Goal: Information Seeking & Learning: Compare options

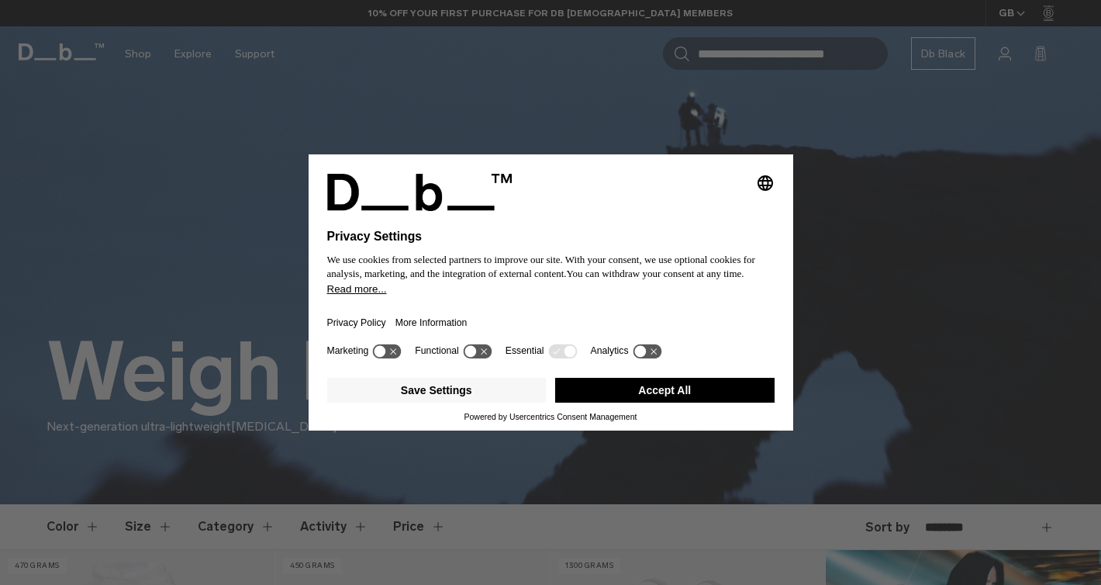
click at [610, 389] on button "Accept All" at bounding box center [665, 390] width 220 height 25
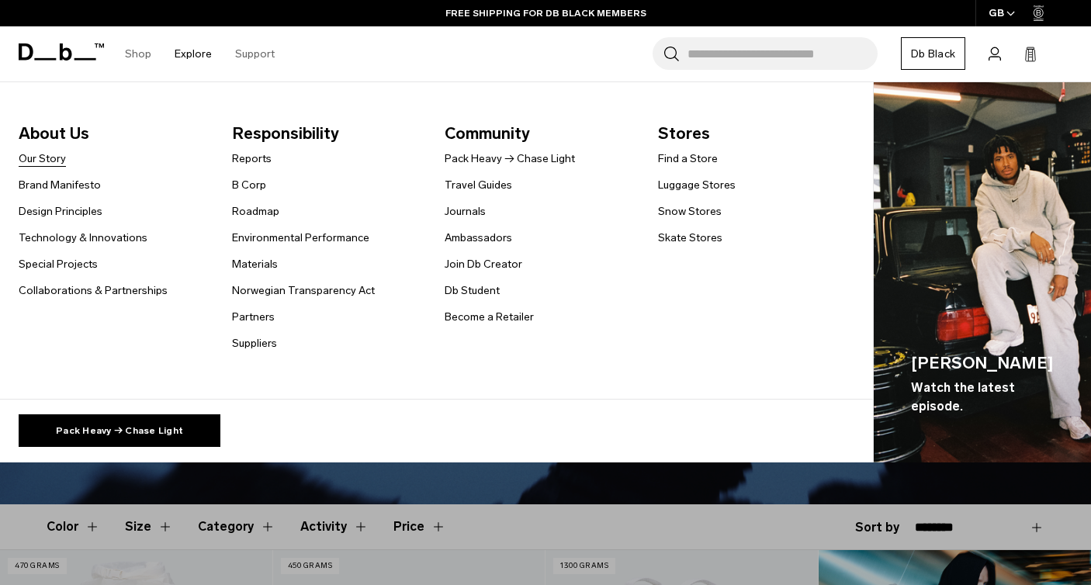
click at [39, 162] on link "Our Story" at bounding box center [42, 158] width 47 height 16
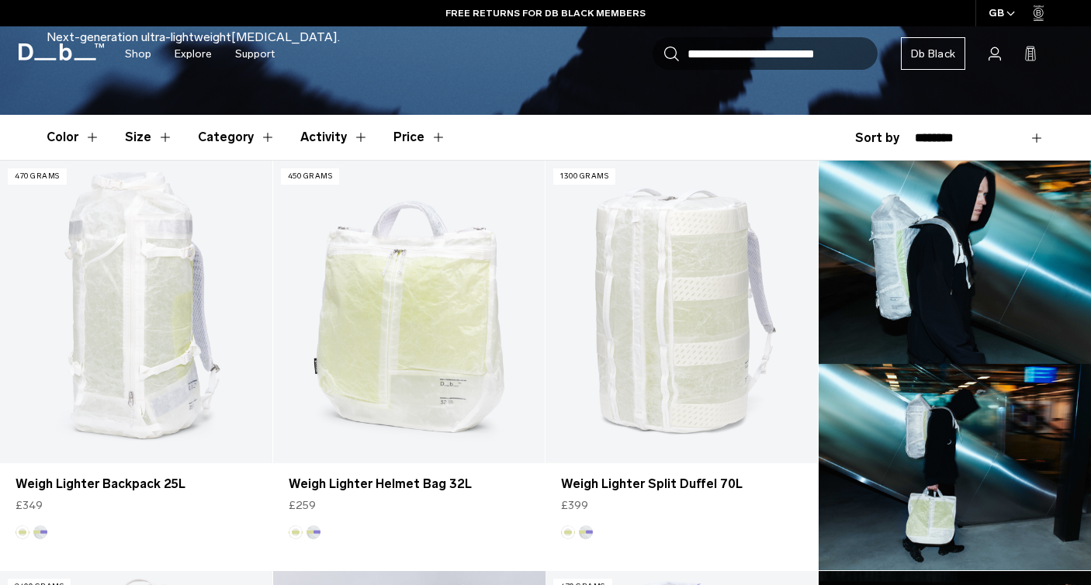
scroll to position [444, 0]
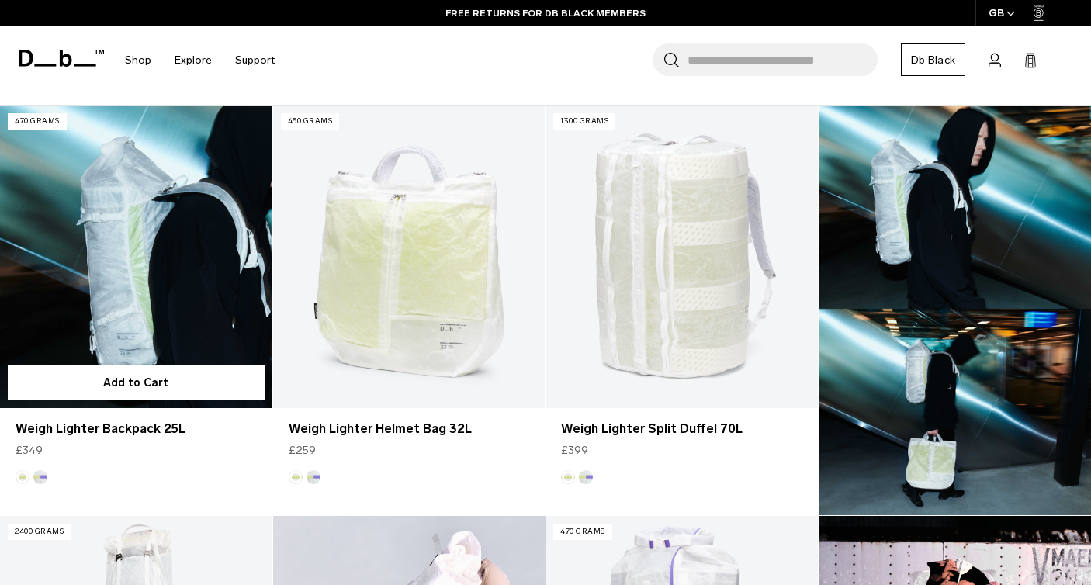
click at [133, 251] on link "Weigh Lighter Backpack 25L" at bounding box center [136, 256] width 272 height 302
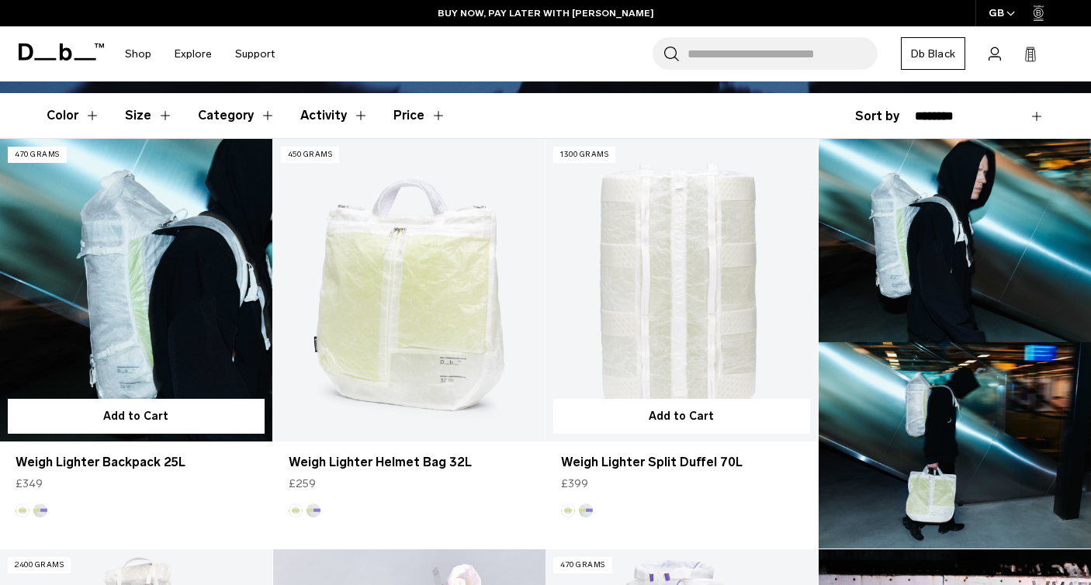
scroll to position [457, 0]
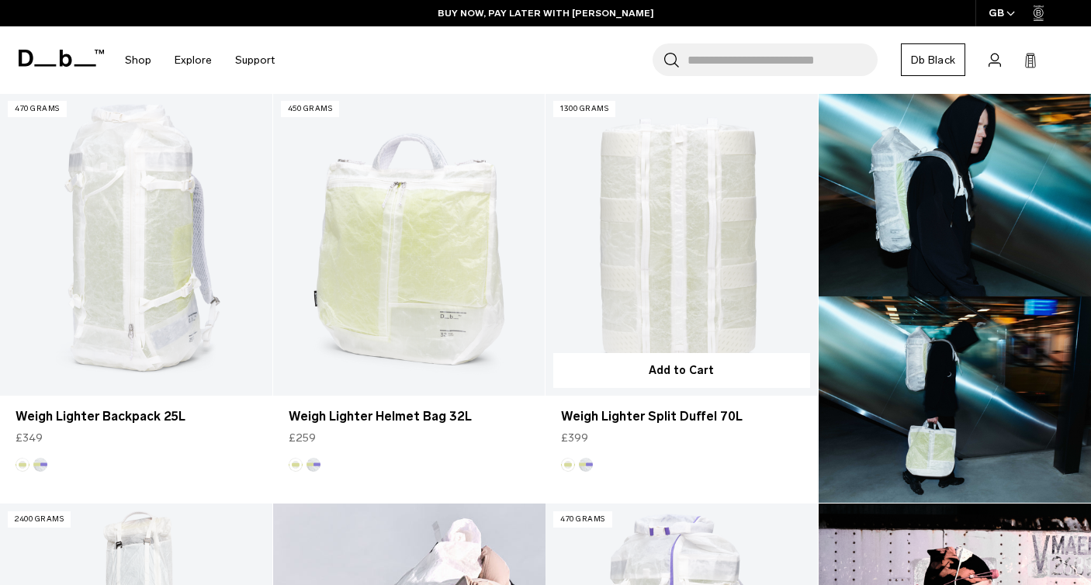
click at [661, 268] on link "Weigh Lighter Split Duffel 70L" at bounding box center [681, 244] width 272 height 302
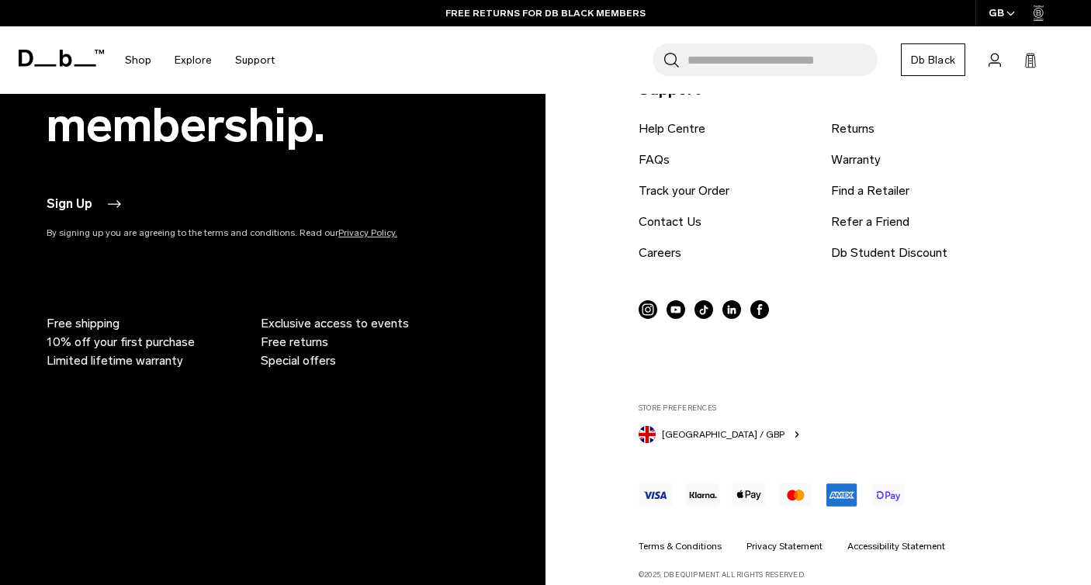
scroll to position [2112, 0]
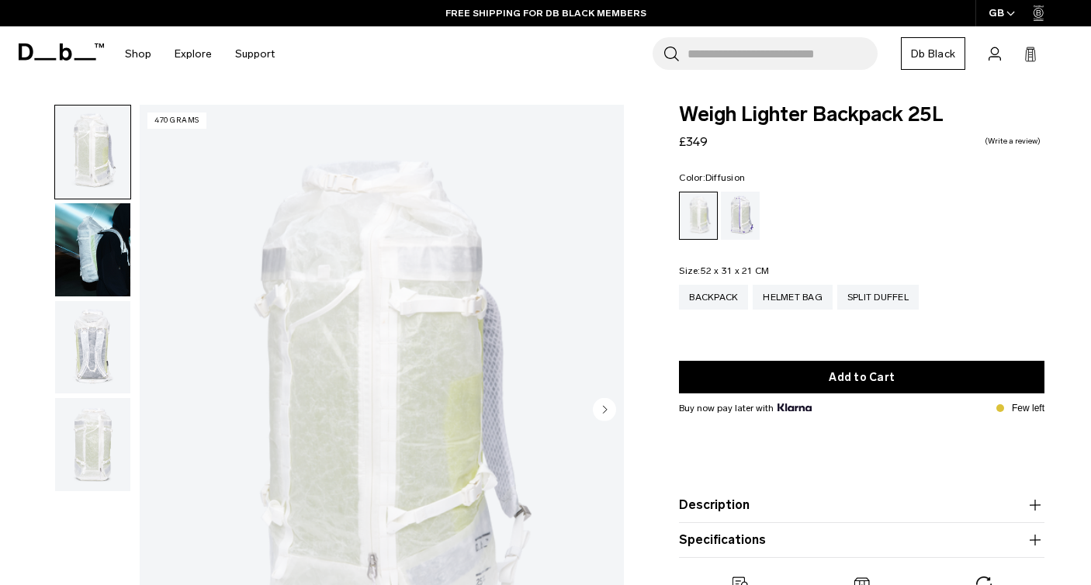
click at [106, 254] on img "button" at bounding box center [92, 249] width 75 height 93
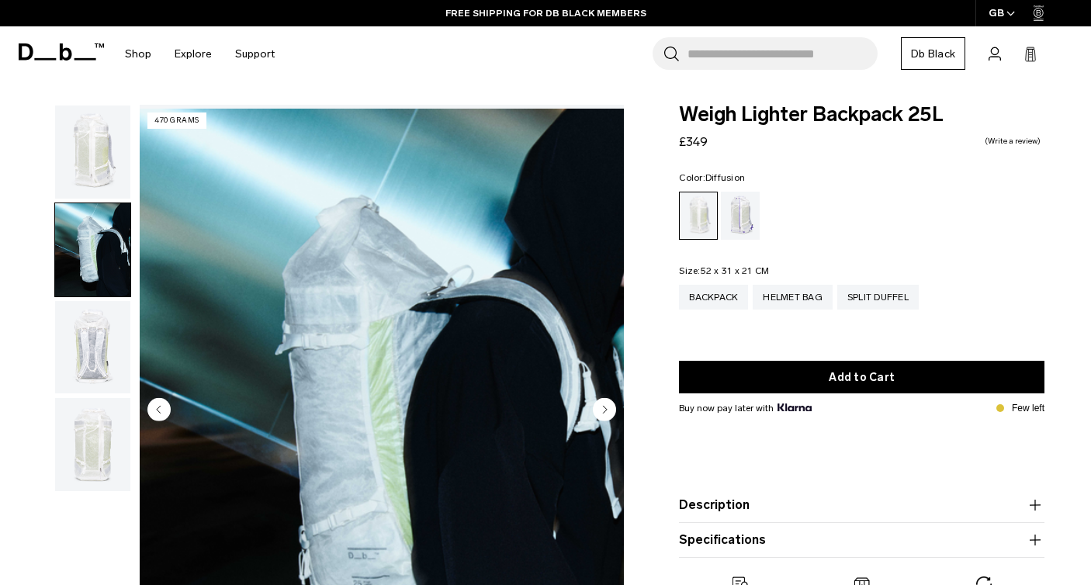
click at [78, 174] on img "button" at bounding box center [92, 151] width 75 height 93
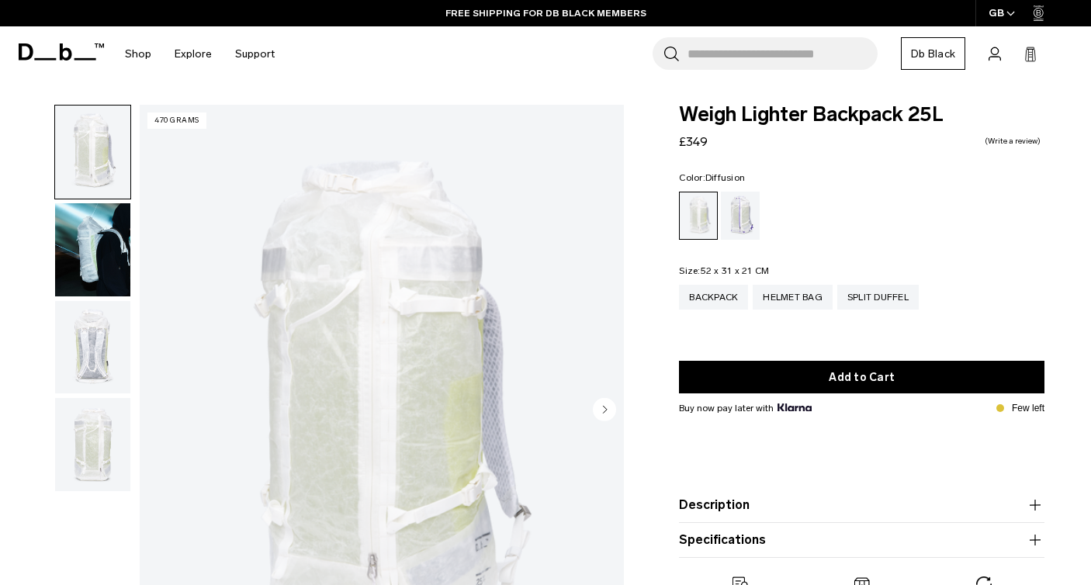
click at [103, 354] on img "button" at bounding box center [92, 347] width 75 height 93
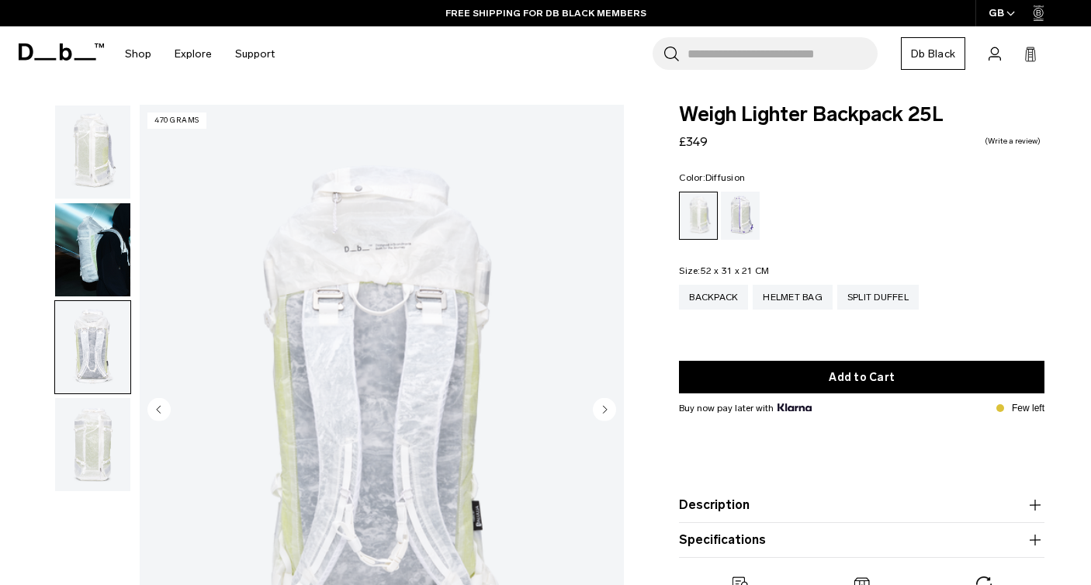
click at [105, 416] on img "button" at bounding box center [92, 444] width 75 height 93
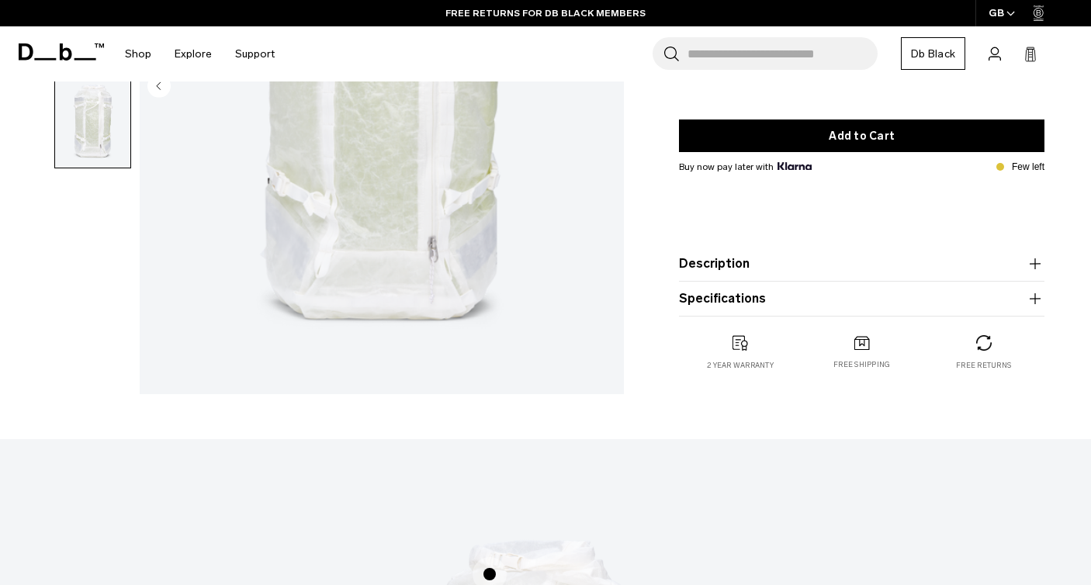
scroll to position [344, 0]
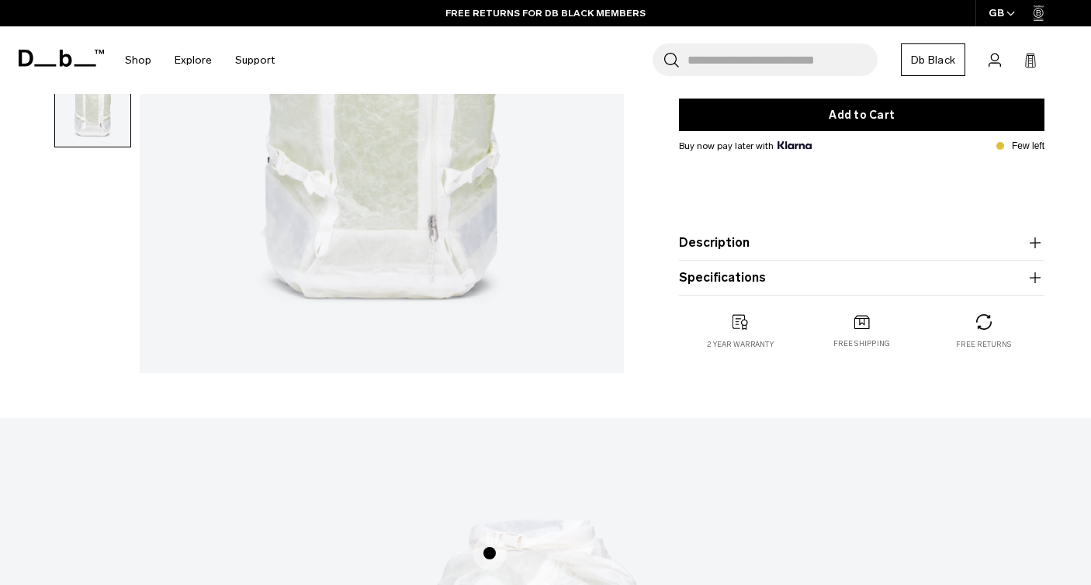
click at [846, 256] on product-accordion "Description Crafted from translucent ALUULA Graflyte™ with an unparalleled stre…" at bounding box center [861, 243] width 365 height 35
click at [1035, 244] on icon "button" at bounding box center [1034, 242] width 1 height 11
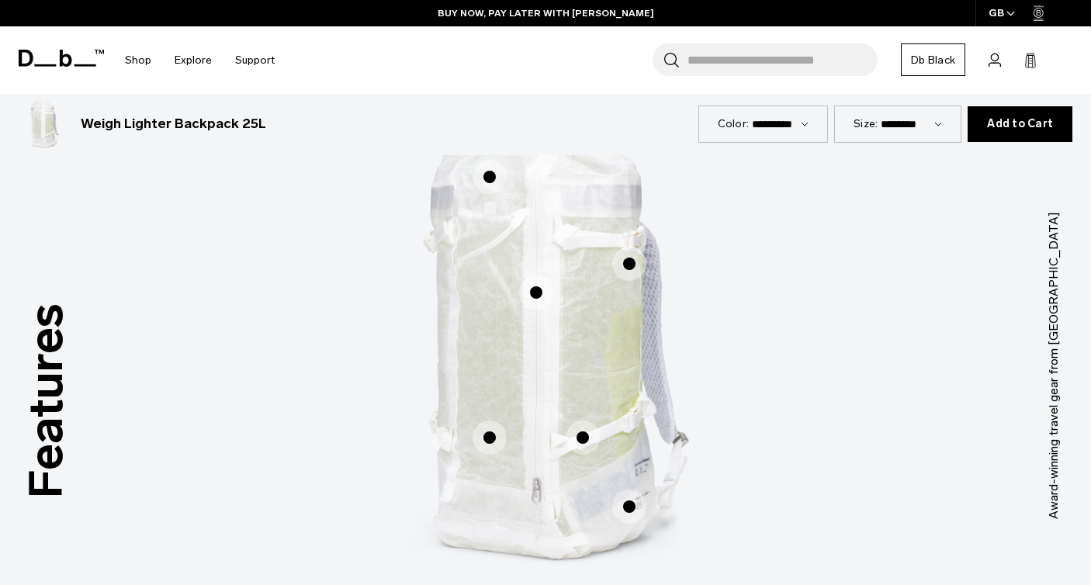
scroll to position [893, 0]
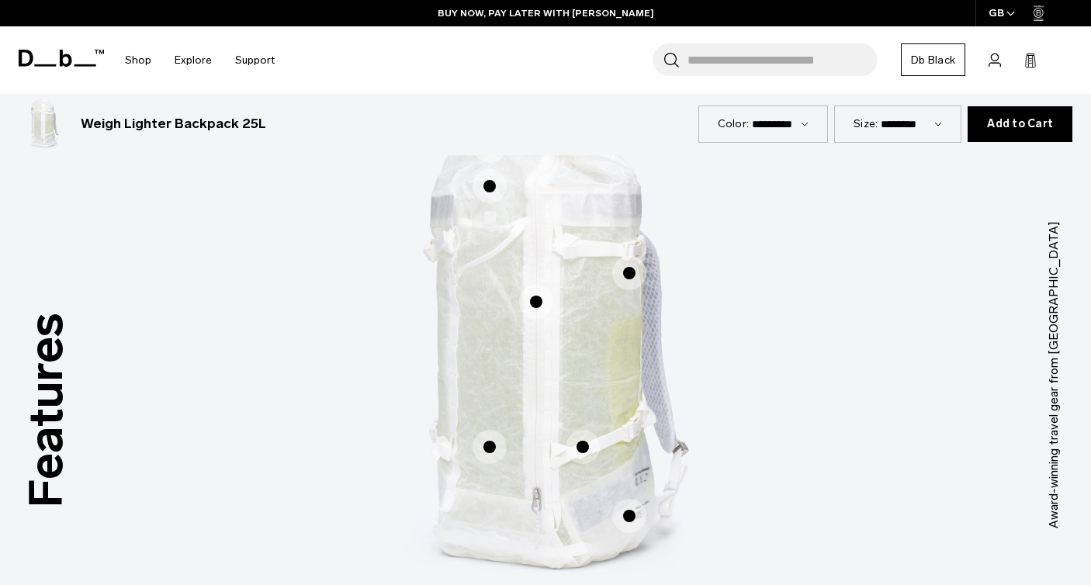
click at [551, 306] on span "1 / 3" at bounding box center [536, 302] width 34 height 34
click at [541, 306] on span "1 / 3" at bounding box center [536, 302] width 34 height 34
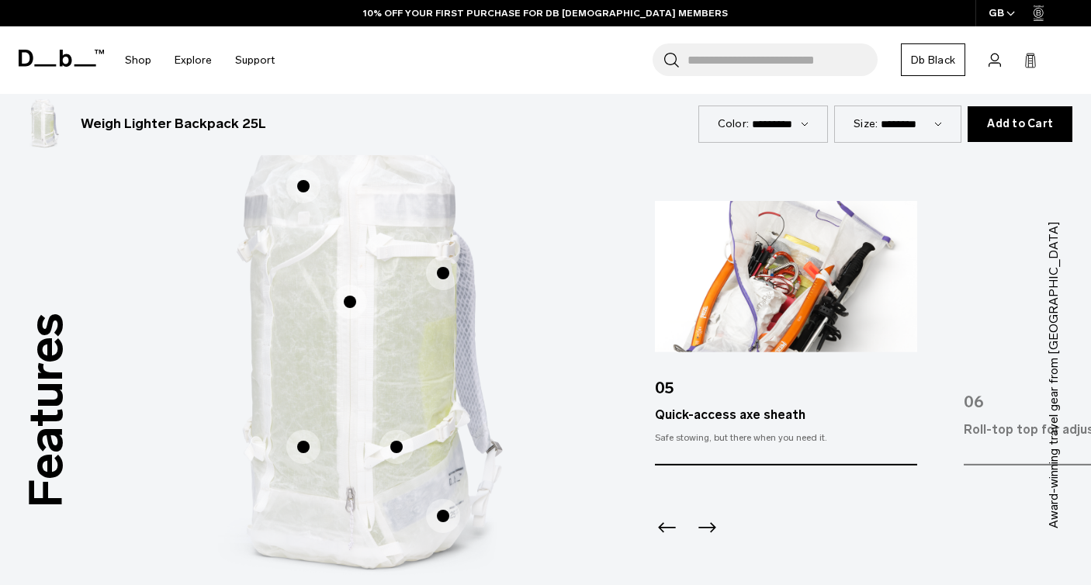
click at [707, 525] on icon "Next slide" at bounding box center [706, 526] width 25 height 25
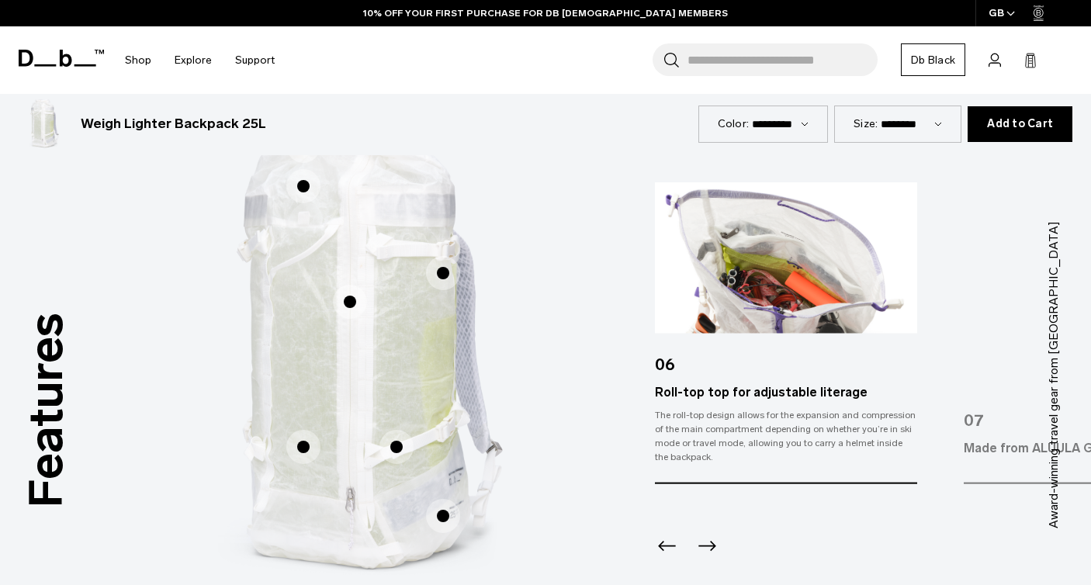
click at [707, 525] on div at bounding box center [785, 526] width 261 height 84
click at [706, 548] on icon "Next slide" at bounding box center [706, 546] width 25 height 25
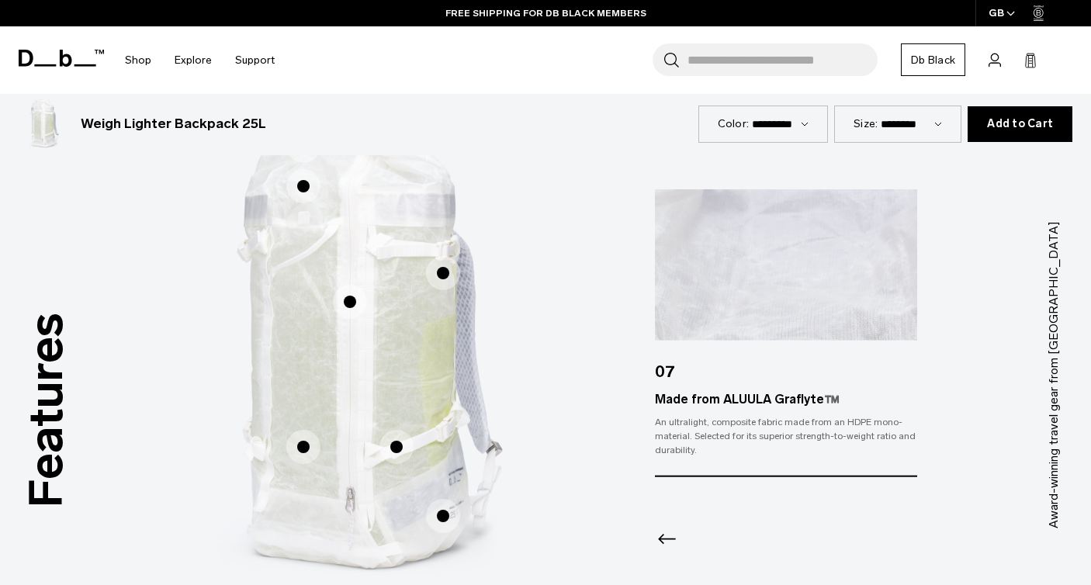
click at [706, 548] on div at bounding box center [785, 518] width 261 height 84
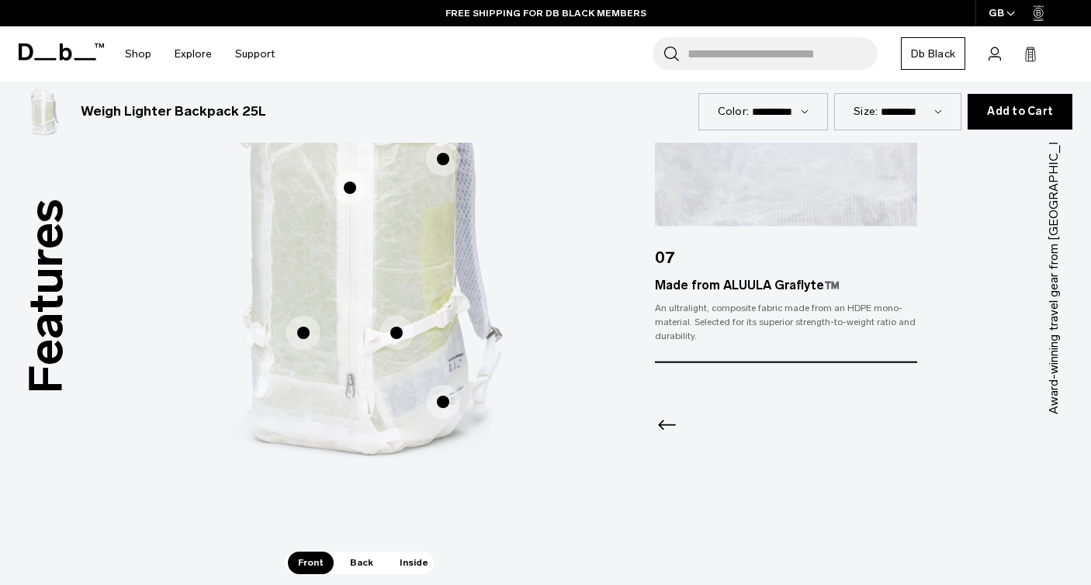
scroll to position [1037, 0]
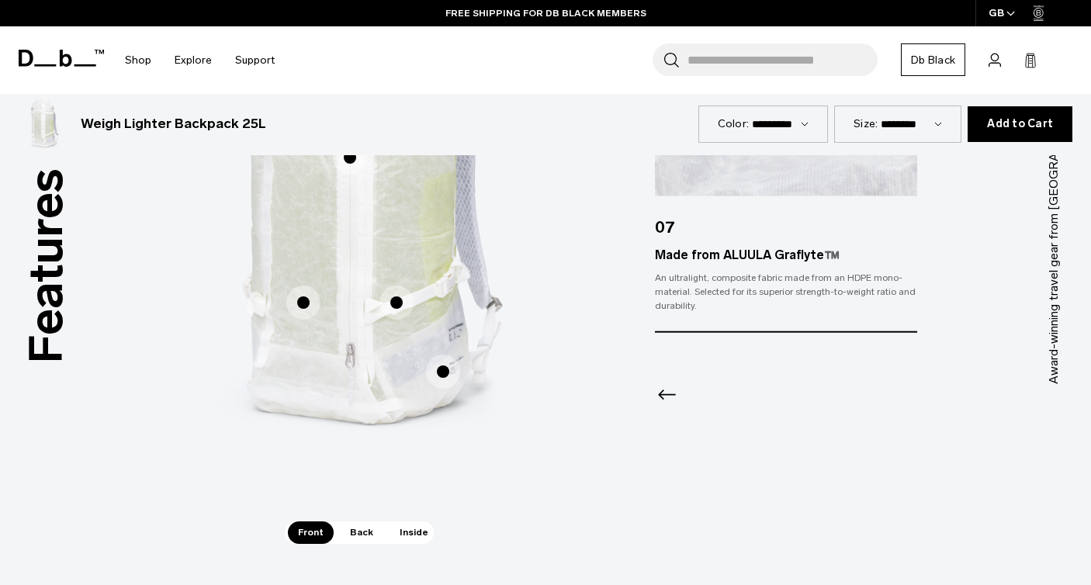
click at [410, 534] on span "Inside" at bounding box center [413, 532] width 49 height 22
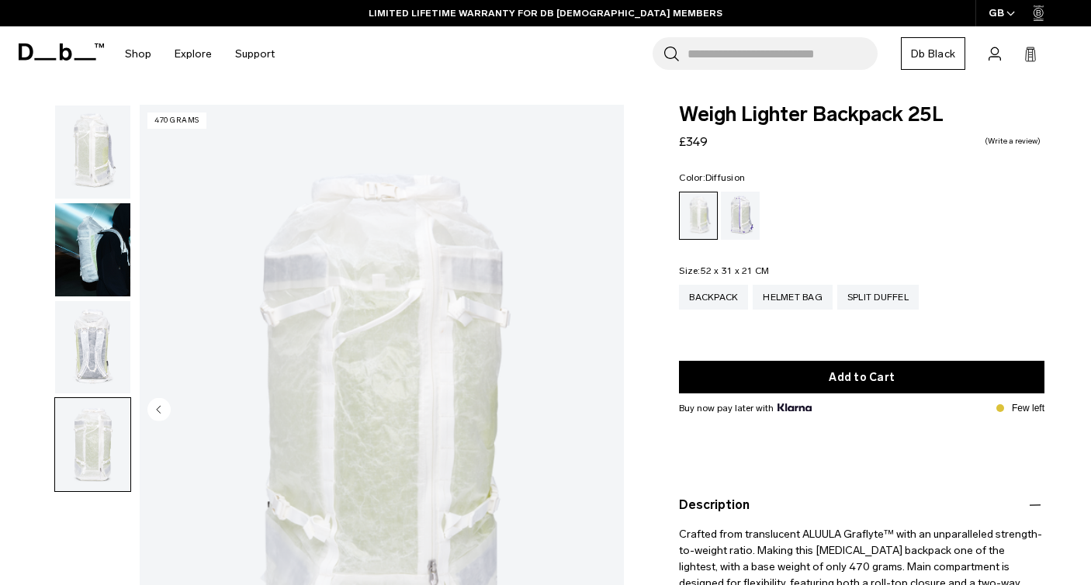
scroll to position [0, 0]
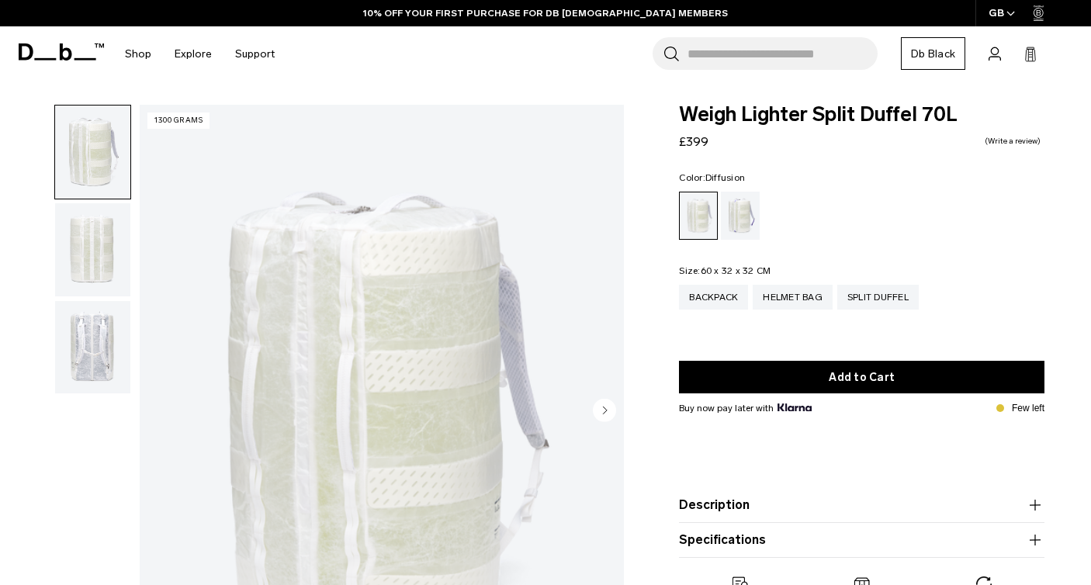
click at [90, 264] on img "button" at bounding box center [92, 249] width 75 height 93
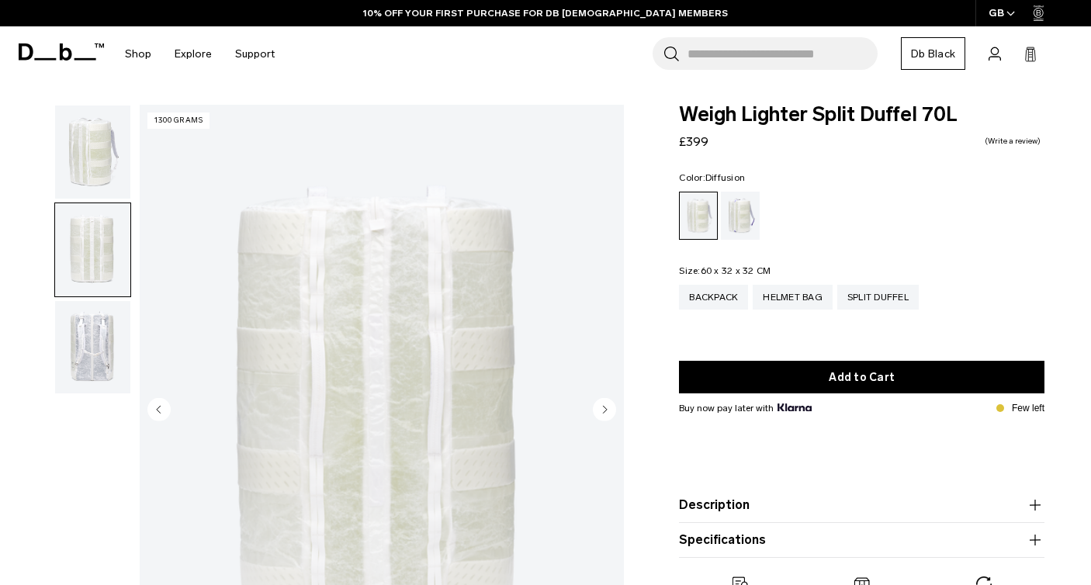
click at [93, 330] on img "button" at bounding box center [92, 347] width 75 height 93
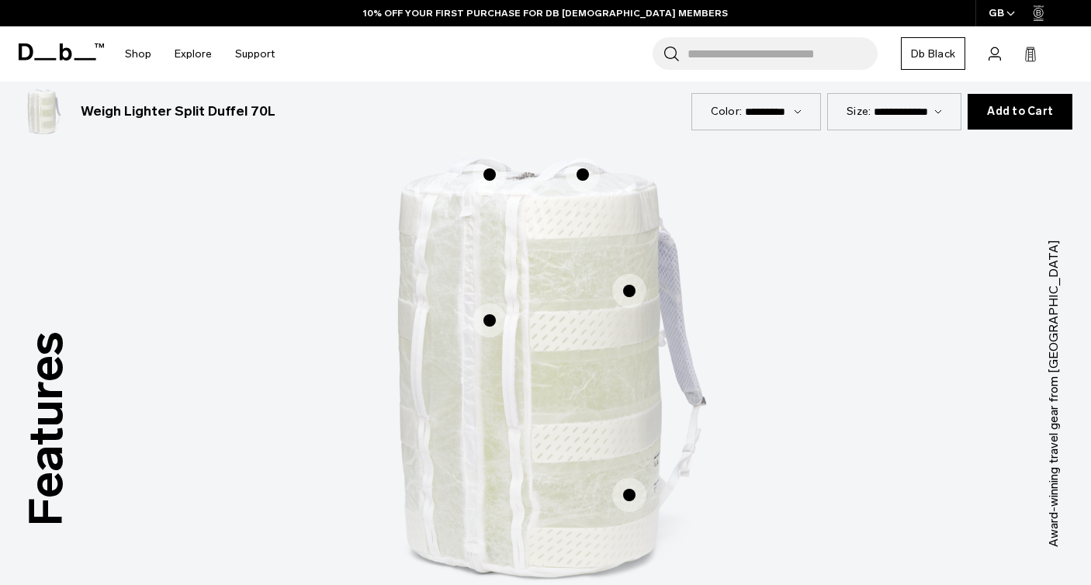
scroll to position [724, 0]
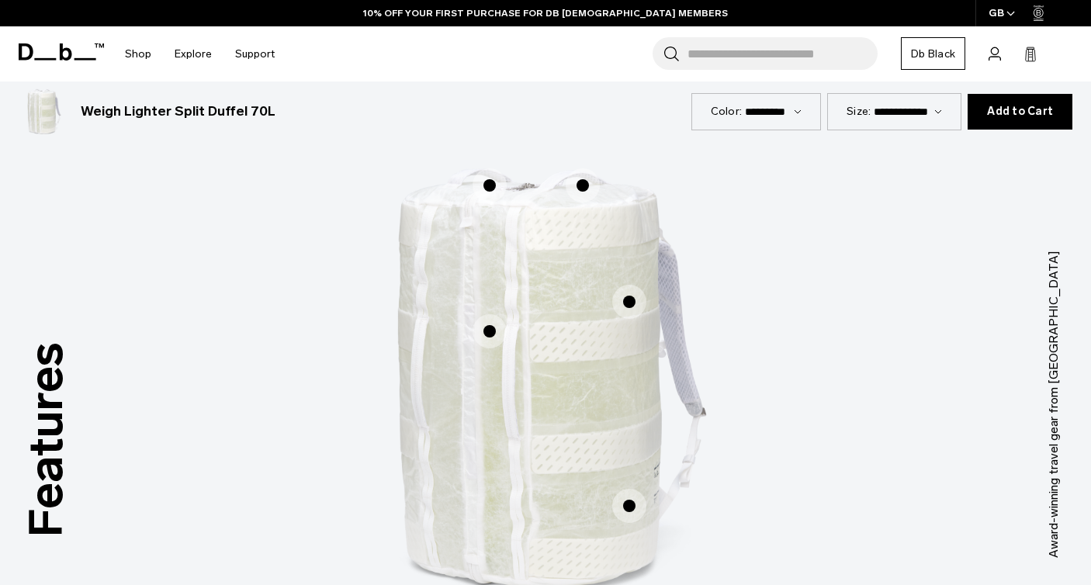
click at [486, 336] on span "1 / 3" at bounding box center [489, 331] width 34 height 34
click at [631, 302] on span "1 / 3" at bounding box center [629, 302] width 34 height 34
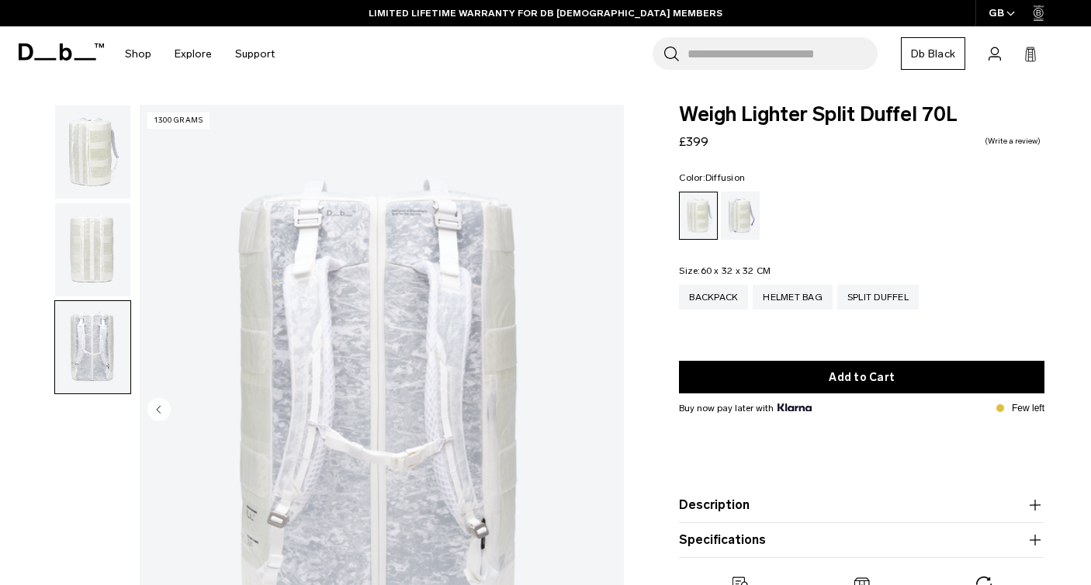
scroll to position [0, 0]
drag, startPoint x: 12, startPoint y: 47, endPoint x: 81, endPoint y: 55, distance: 69.6
click at [81, 55] on header "Shop By Category New Arrivals Bestsellers Limited Editions By Activity" at bounding box center [545, 53] width 1091 height 55
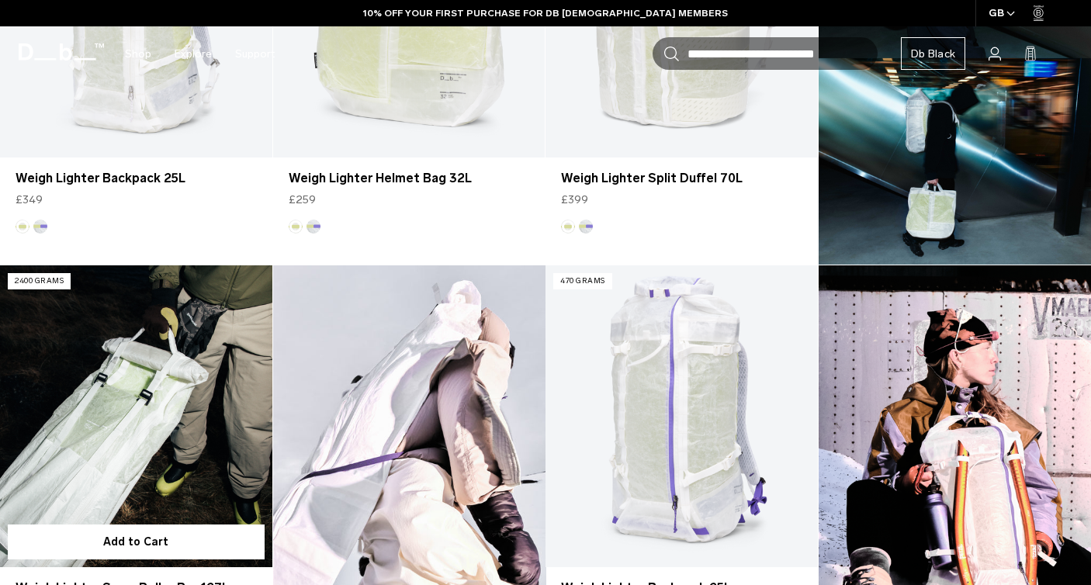
scroll to position [697, 0]
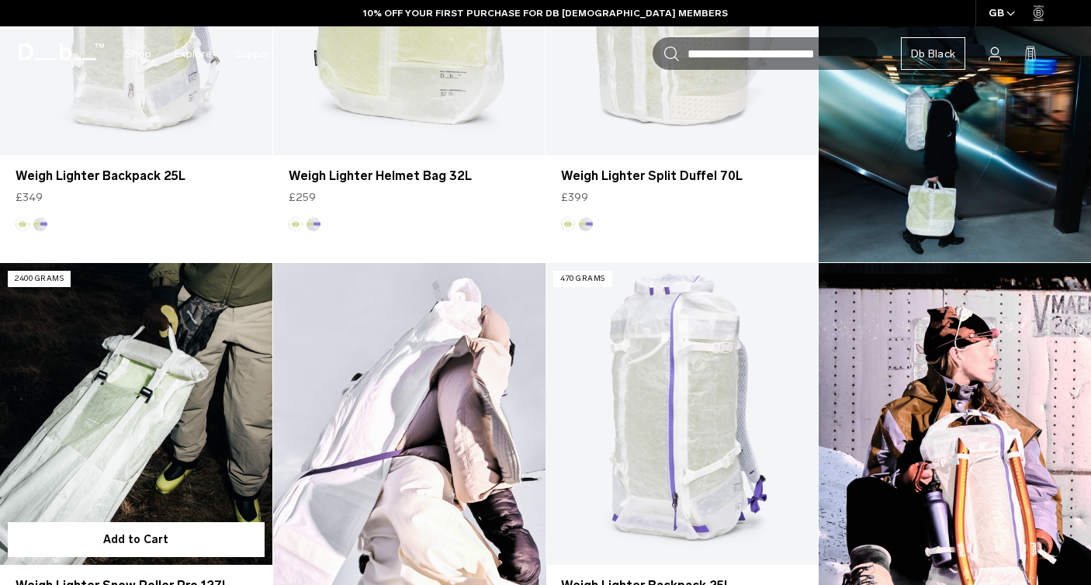
click at [155, 359] on link "Weigh Lighter Snow Roller Pro 127L" at bounding box center [136, 414] width 272 height 302
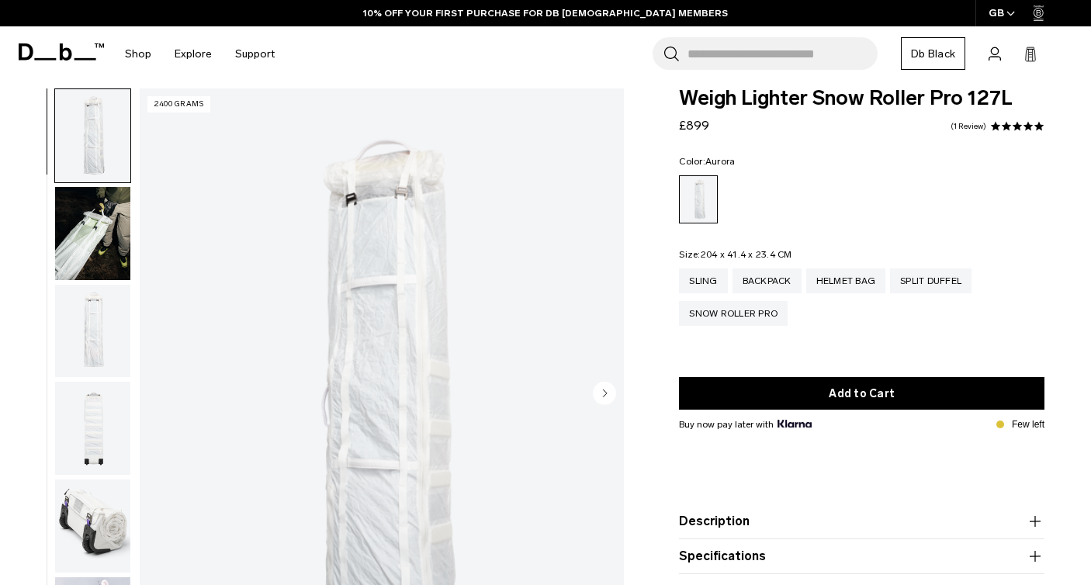
scroll to position [10, 0]
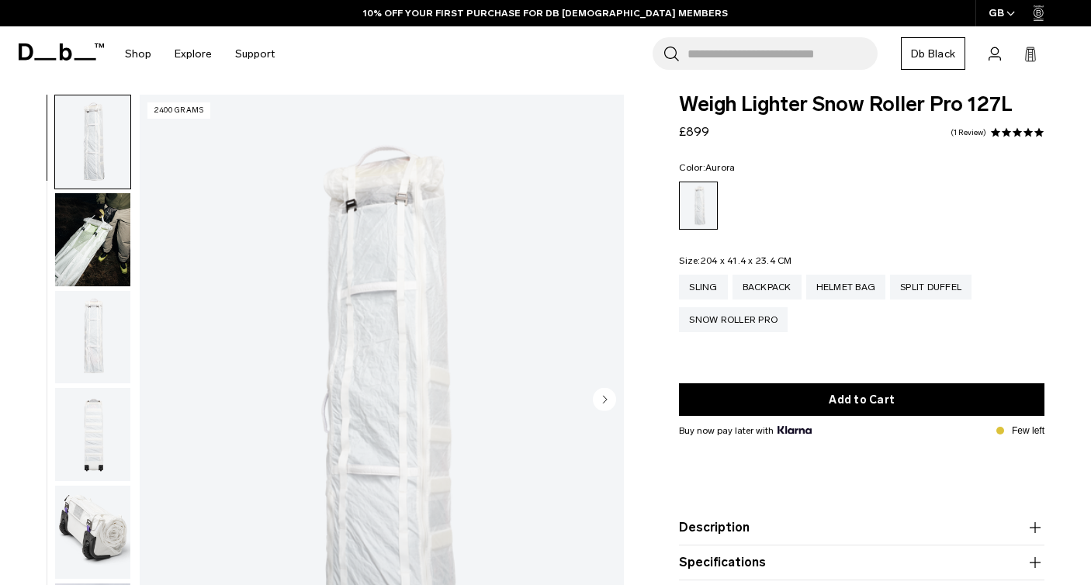
click at [1008, 127] on span at bounding box center [1006, 132] width 11 height 11
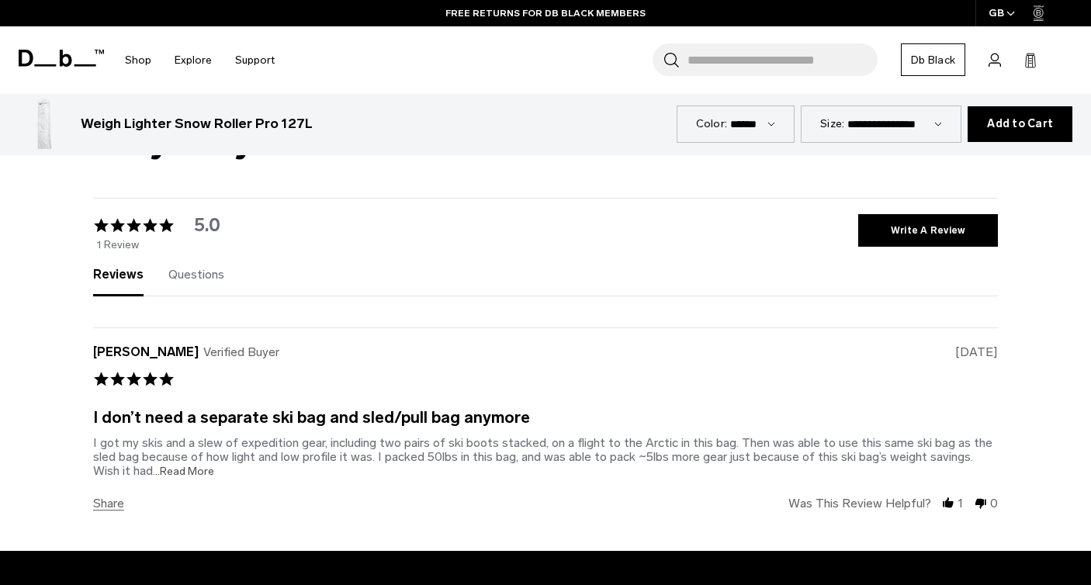
click at [165, 476] on span "...Read More" at bounding box center [183, 471] width 61 height 13
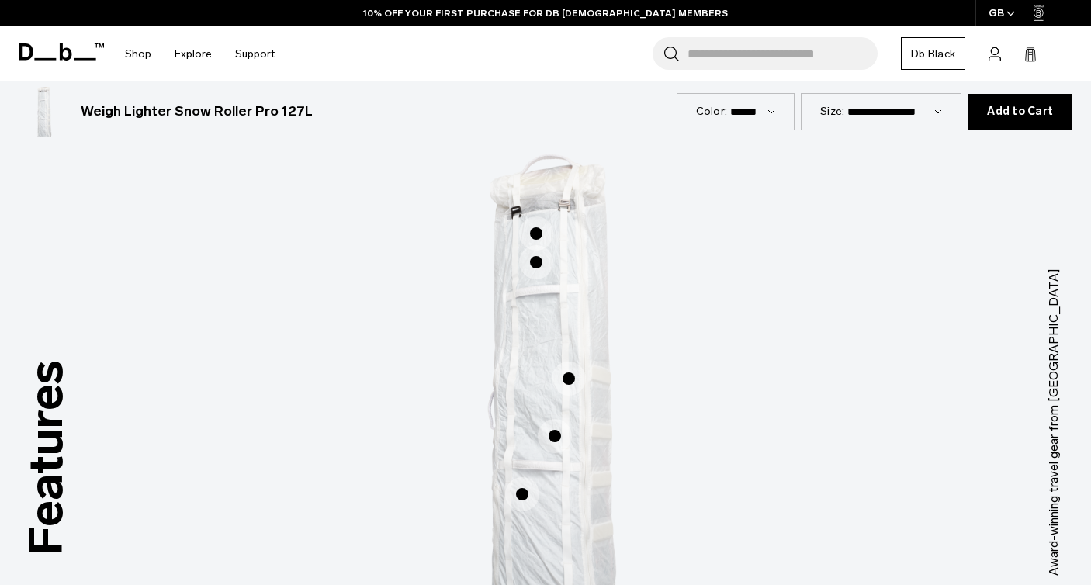
scroll to position [692, 0]
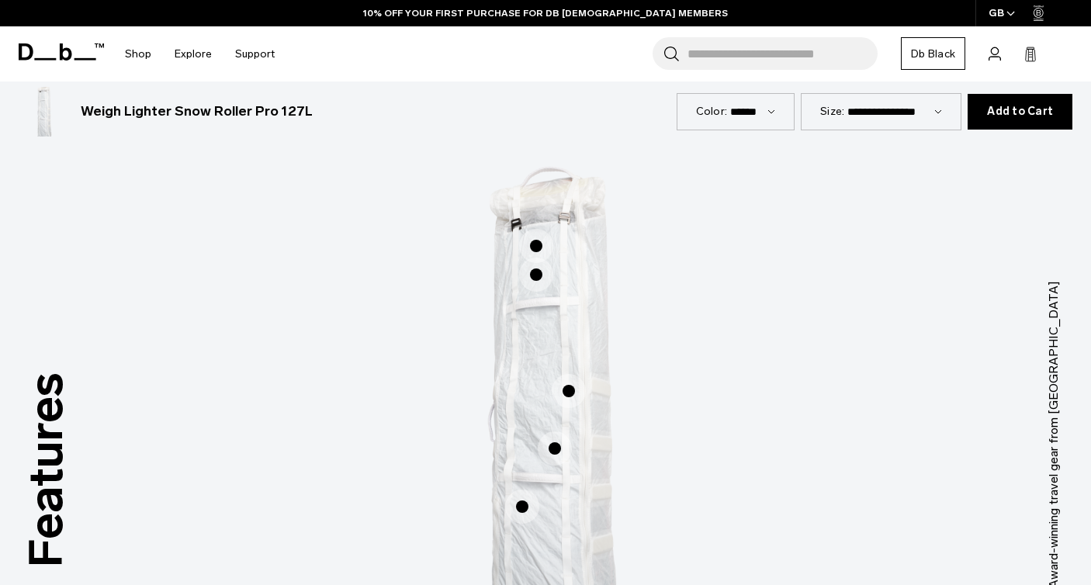
click at [528, 249] on div "Fully Compressible" at bounding box center [516, 254] width 34 height 34
click at [537, 281] on span "1 / 3" at bounding box center [536, 275] width 34 height 34
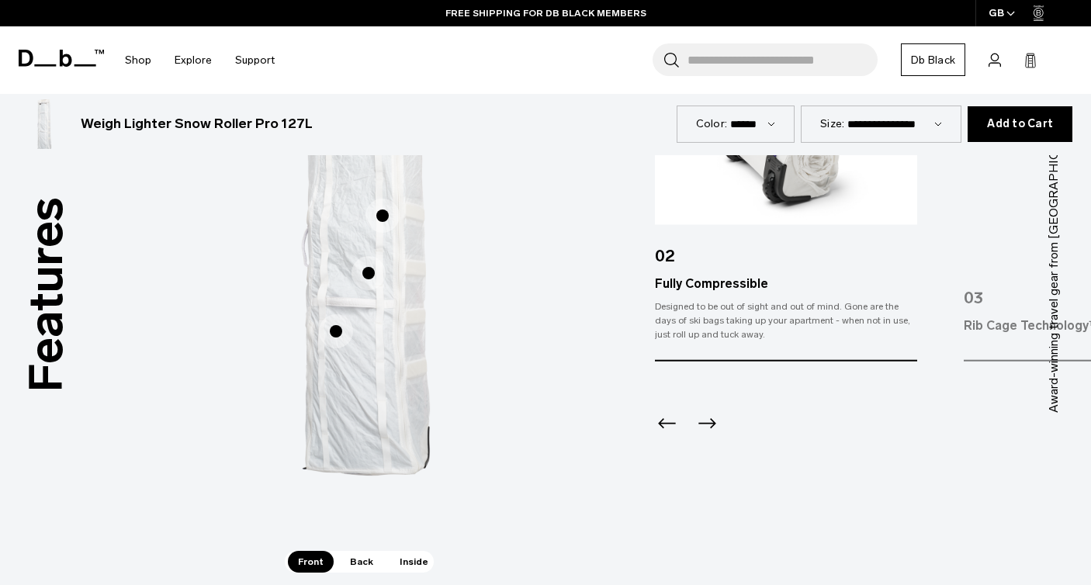
scroll to position [876, 0]
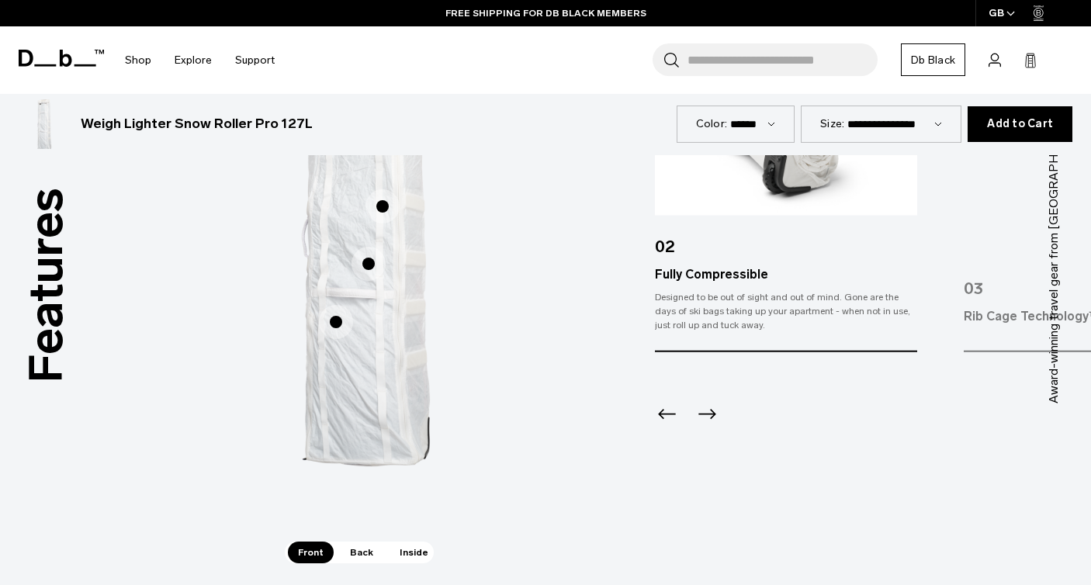
click at [385, 205] on span "1 / 3" at bounding box center [382, 206] width 34 height 34
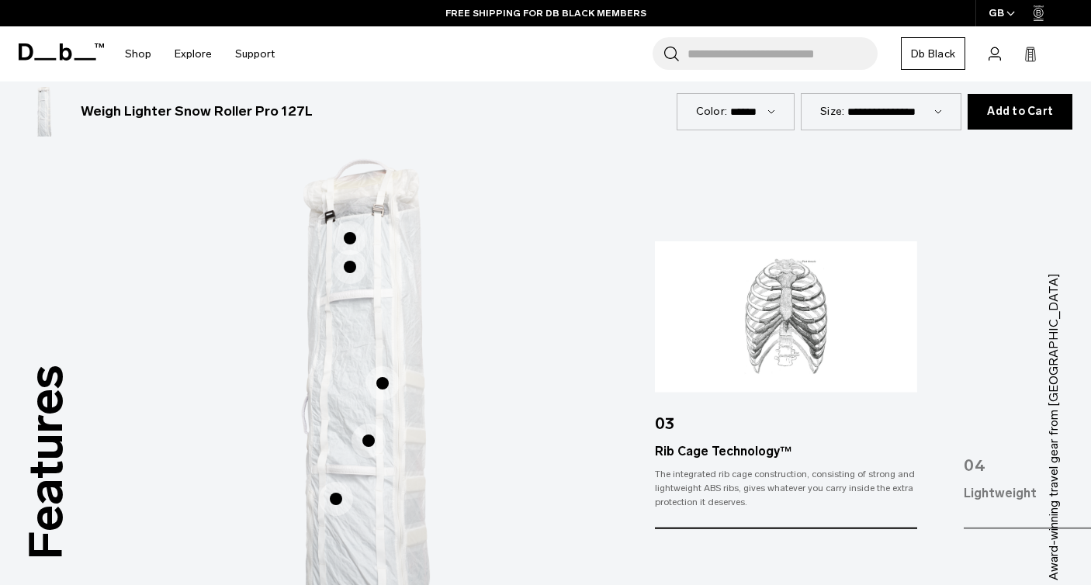
scroll to position [681, 0]
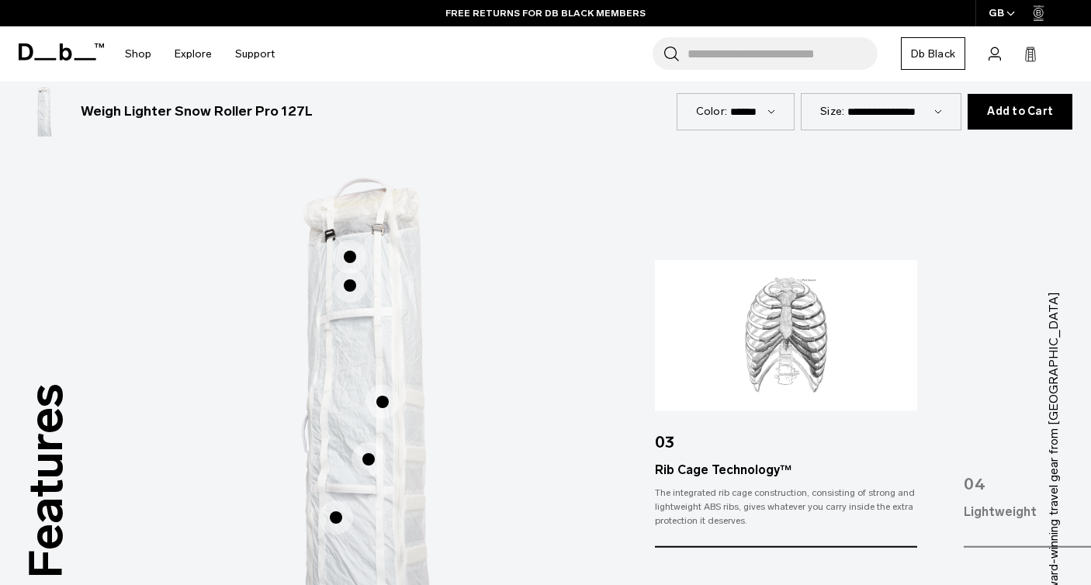
click at [373, 451] on span "1 / 3" at bounding box center [368, 459] width 34 height 34
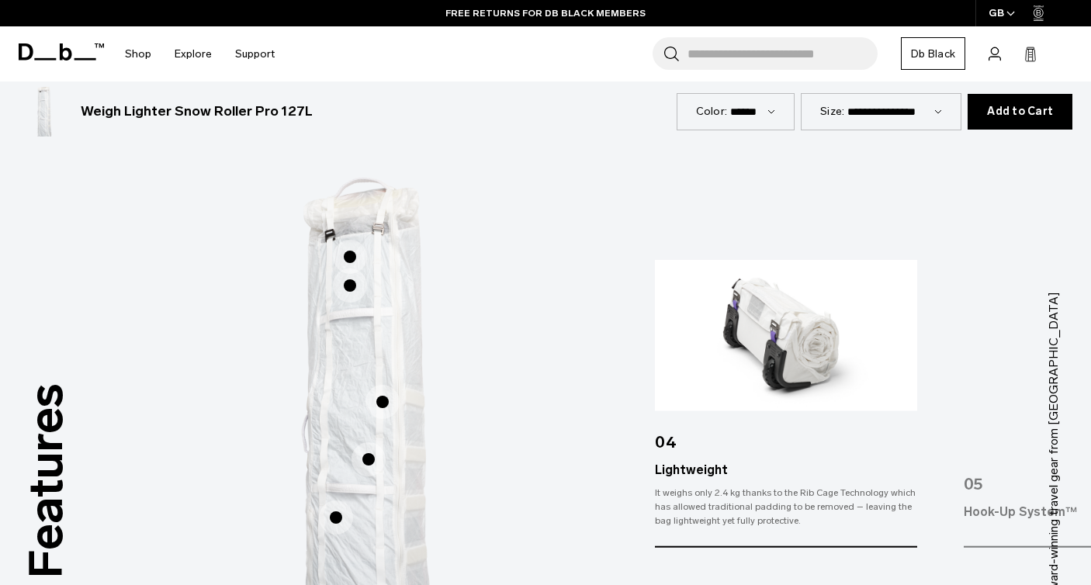
click at [334, 522] on span "1 / 3" at bounding box center [336, 517] width 34 height 34
click at [339, 518] on span "1 / 3" at bounding box center [336, 517] width 34 height 34
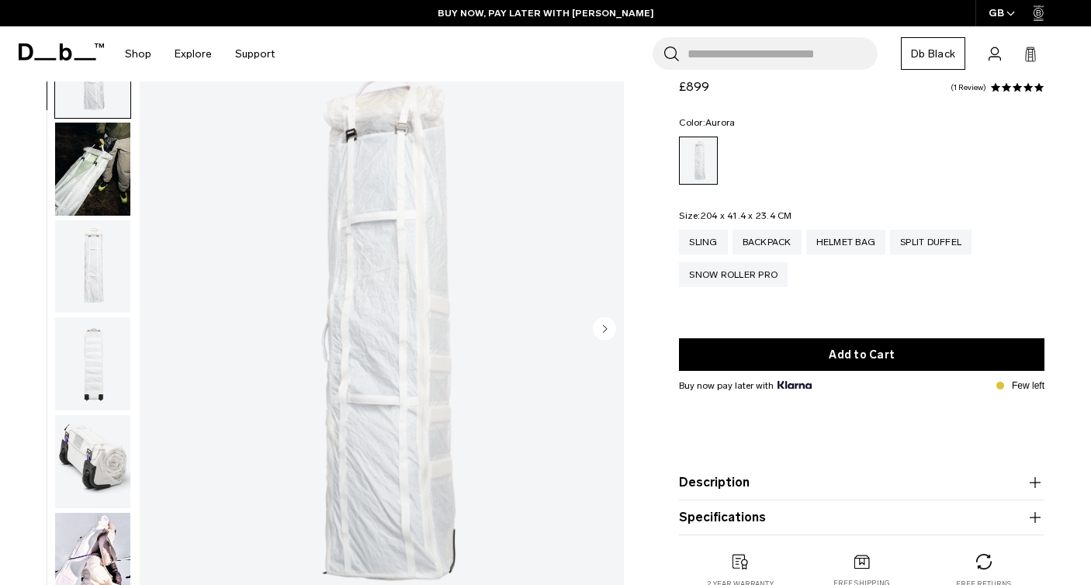
scroll to position [80, 0]
click at [84, 452] on img "button" at bounding box center [92, 462] width 75 height 93
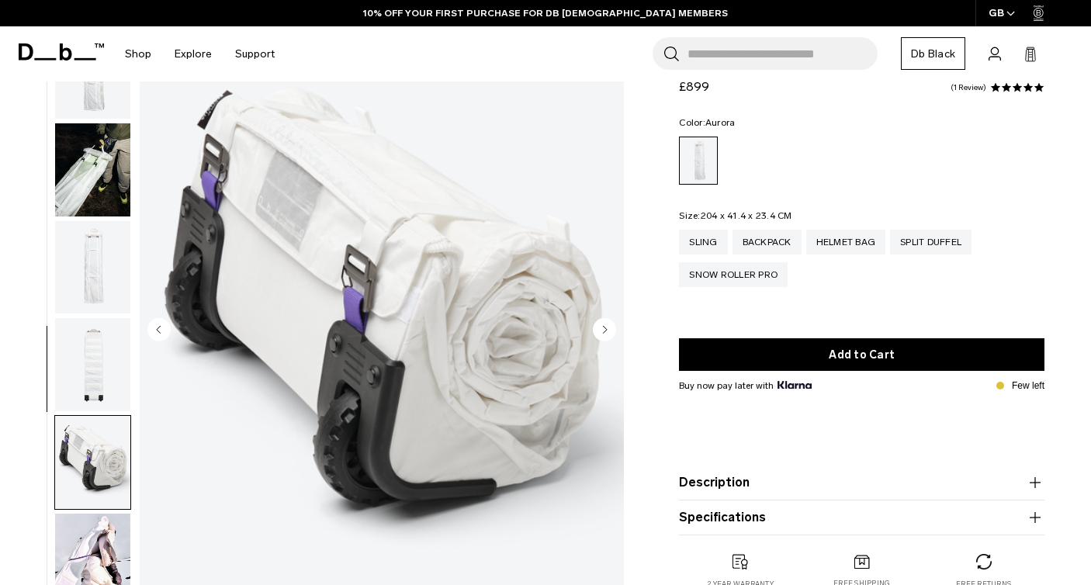
scroll to position [0, 0]
click at [104, 181] on img "button" at bounding box center [92, 169] width 75 height 93
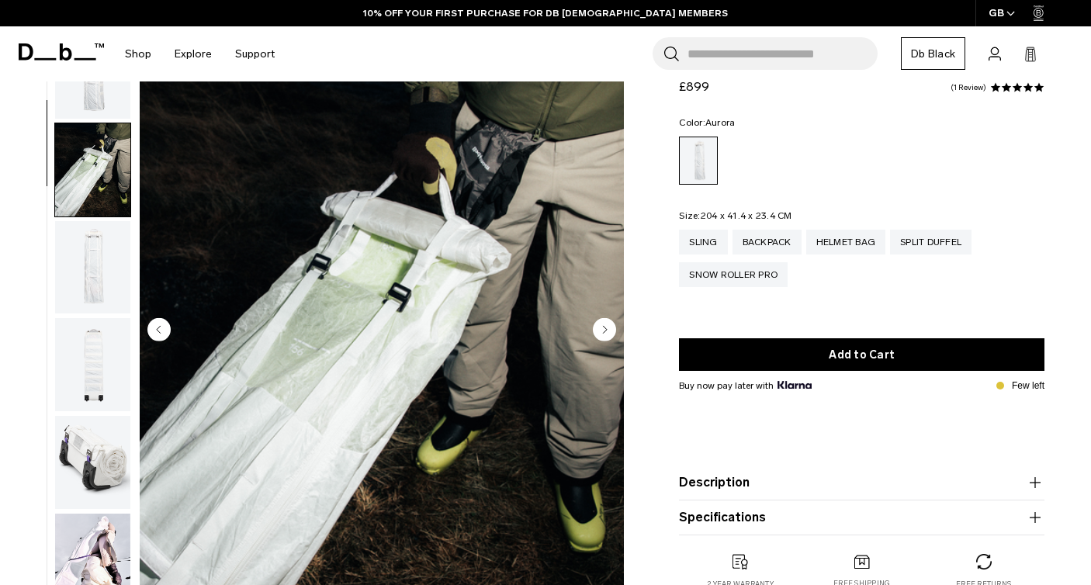
scroll to position [99, 0]
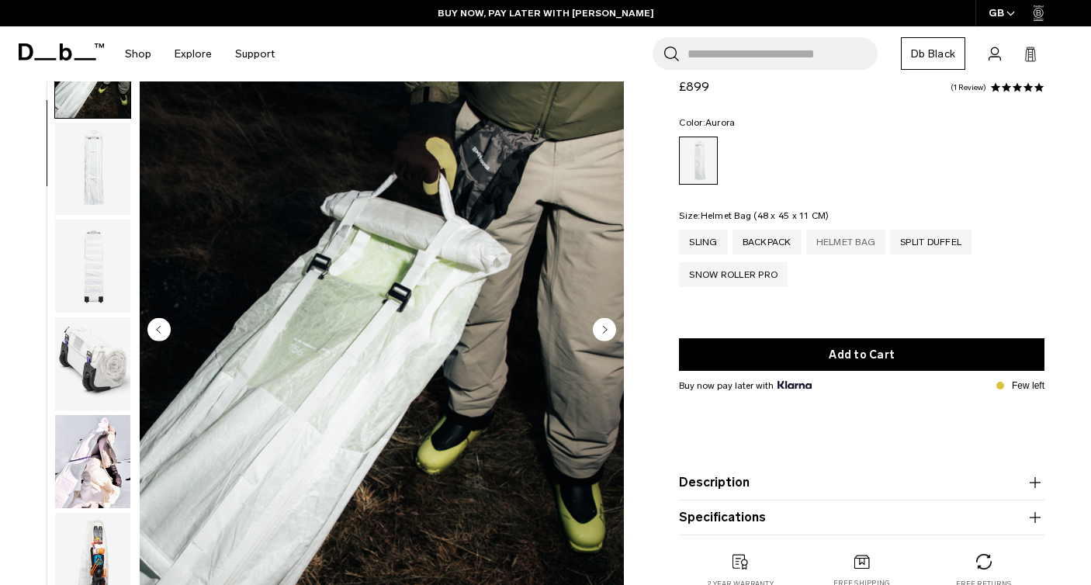
click at [854, 246] on div "Helmet Bag" at bounding box center [846, 242] width 80 height 25
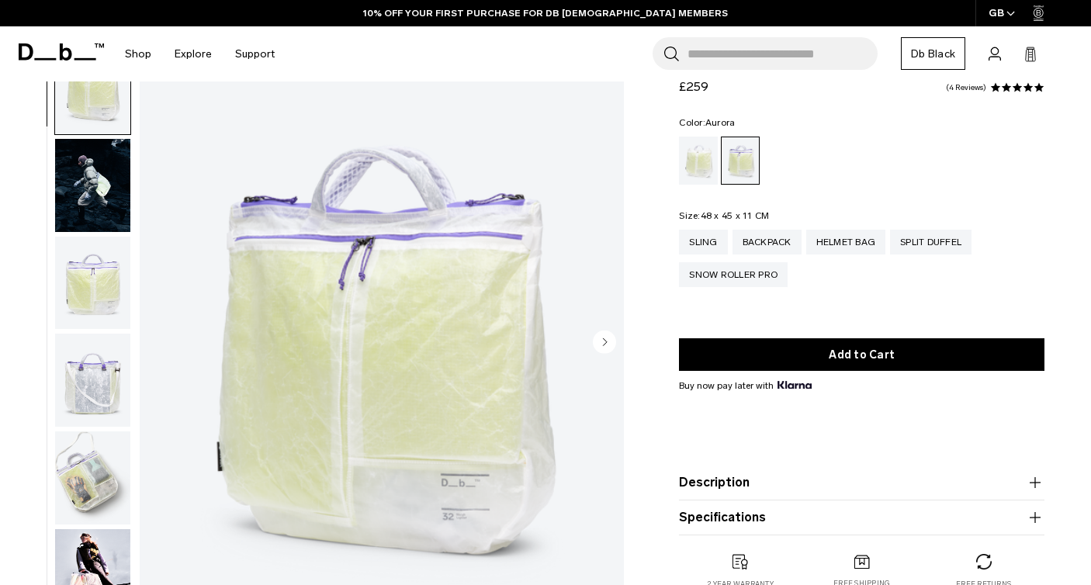
click at [85, 504] on img "button" at bounding box center [92, 477] width 75 height 93
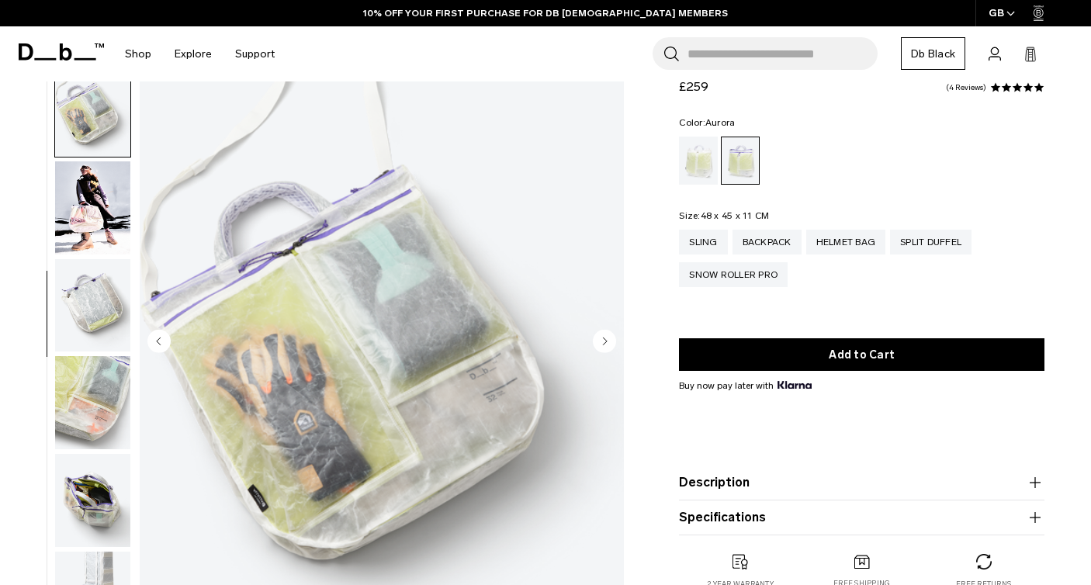
scroll to position [377, 0]
click at [82, 520] on img "button" at bounding box center [92, 500] width 75 height 93
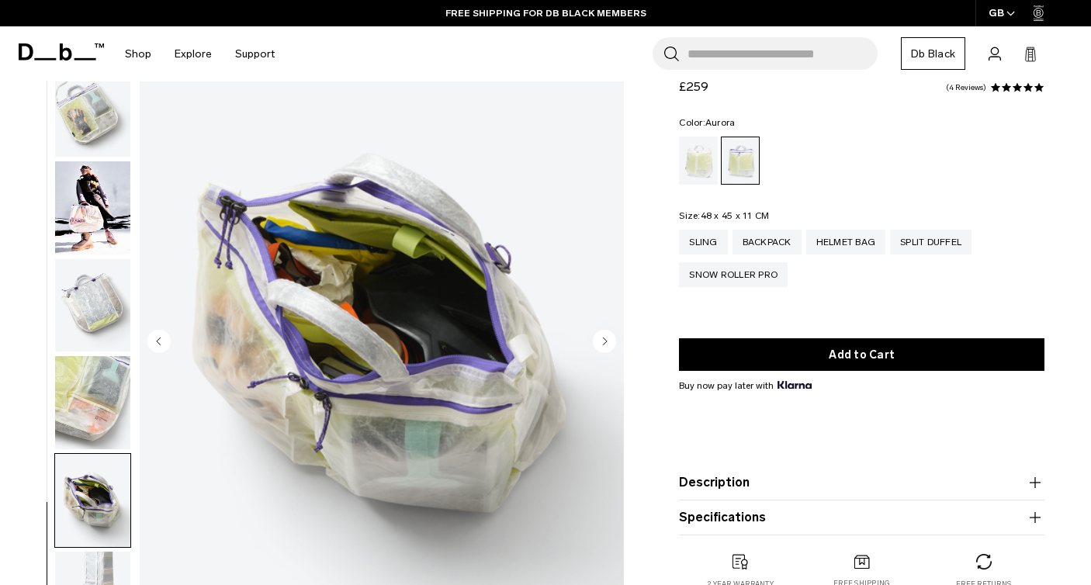
scroll to position [378, 0]
click at [103, 396] on img "button" at bounding box center [92, 402] width 75 height 93
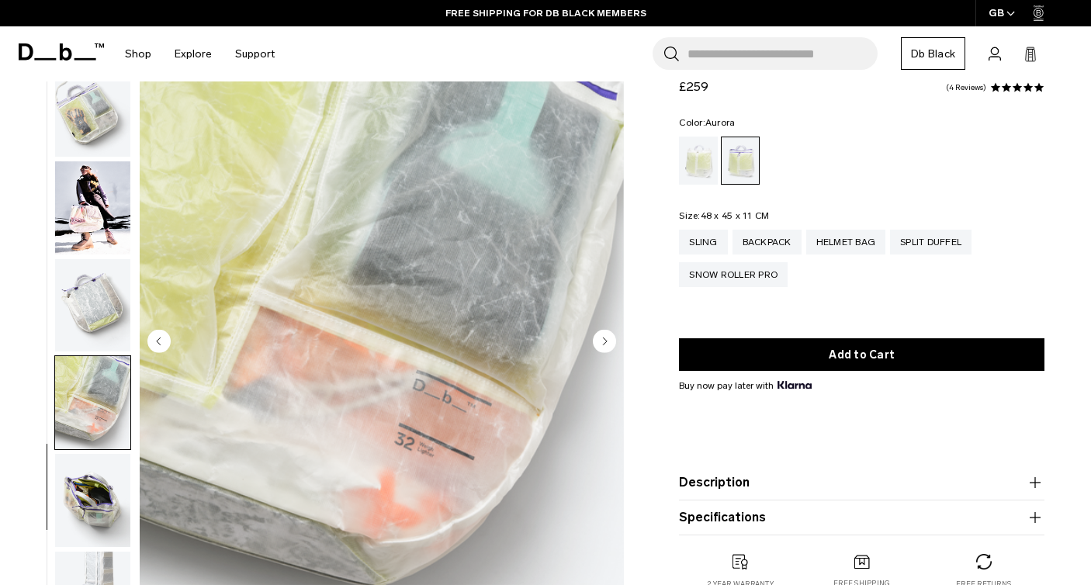
click at [113, 259] on img "button" at bounding box center [92, 305] width 75 height 93
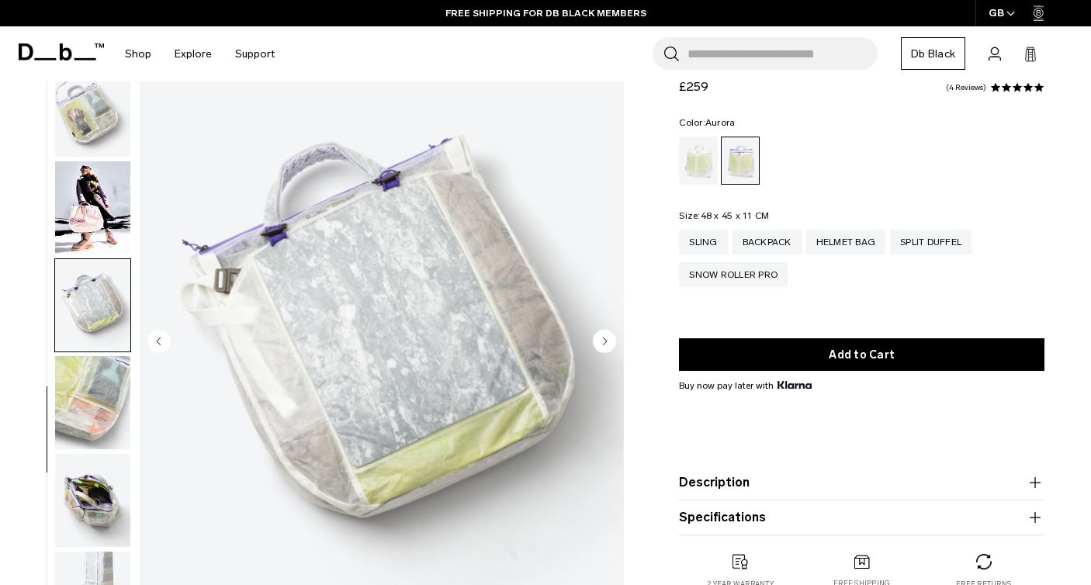
click at [123, 151] on img "button" at bounding box center [92, 110] width 75 height 93
